Goal: Task Accomplishment & Management: Manage account settings

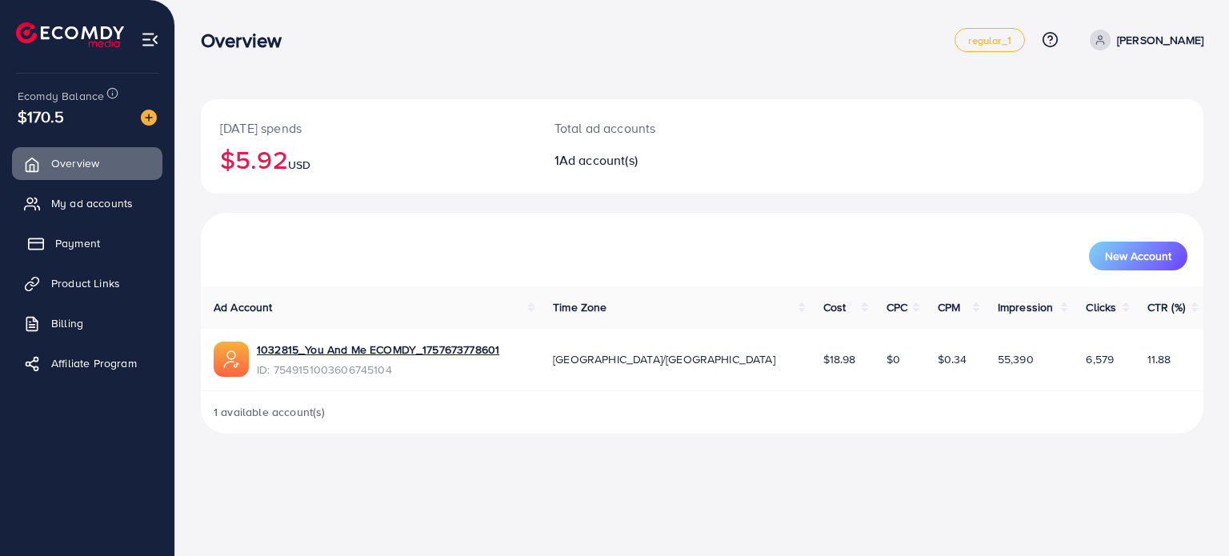
click at [101, 244] on link "Payment" at bounding box center [87, 243] width 150 height 32
